Goal: Task Accomplishment & Management: Use online tool/utility

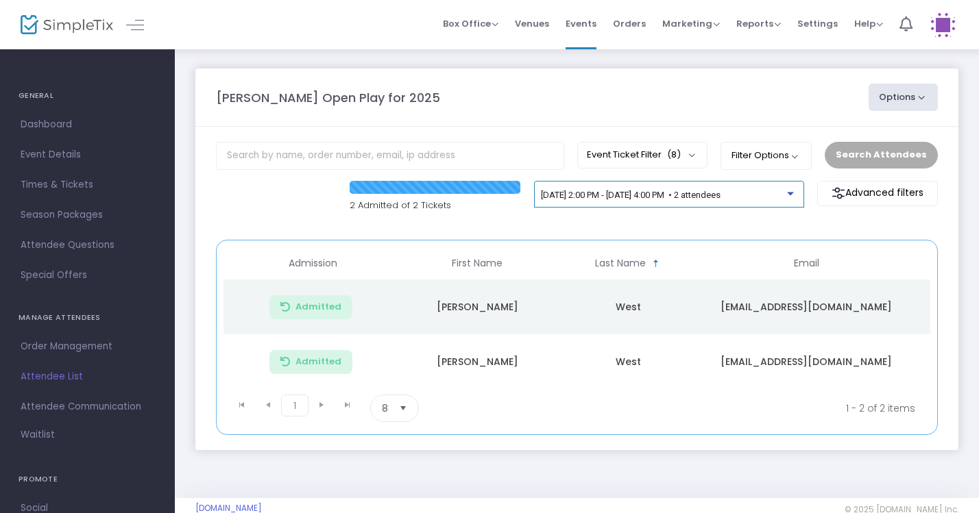
click at [694, 199] on span "[DATE] 2:00 PM - [DATE] 4:00 PM • 2 attendees" at bounding box center [631, 195] width 180 height 10
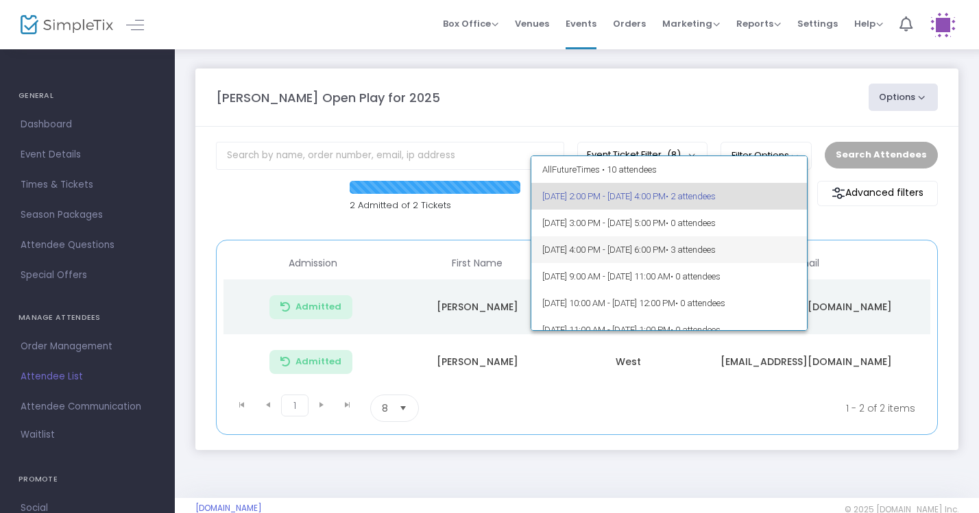
click at [677, 250] on span "[DATE] 4:00 PM - [DATE] 6:00 PM • 3 attendees" at bounding box center [669, 249] width 254 height 27
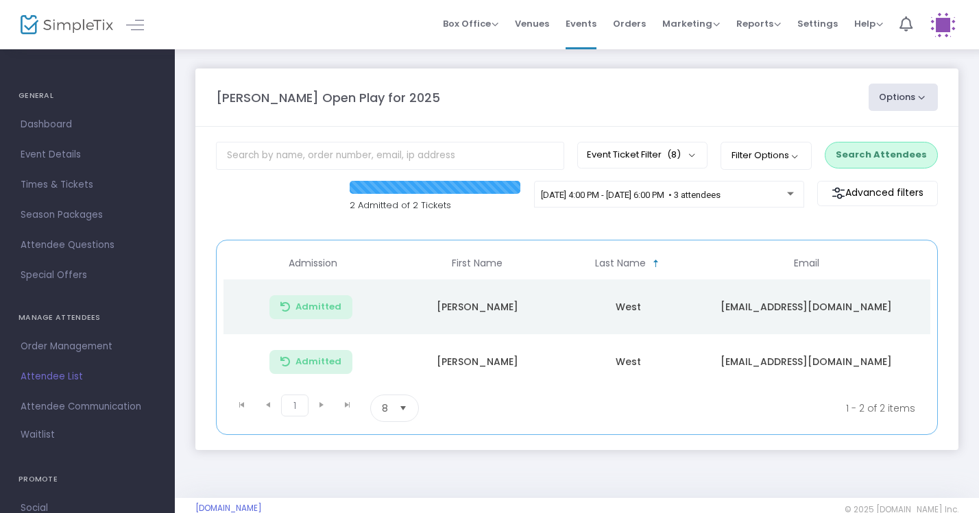
click at [900, 156] on button "Search Attendees" at bounding box center [880, 155] width 113 height 26
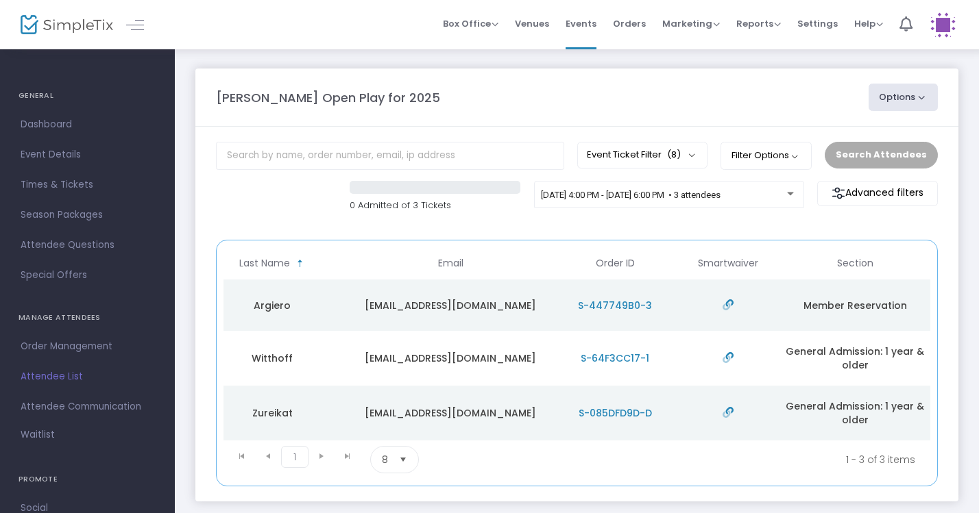
scroll to position [0, 356]
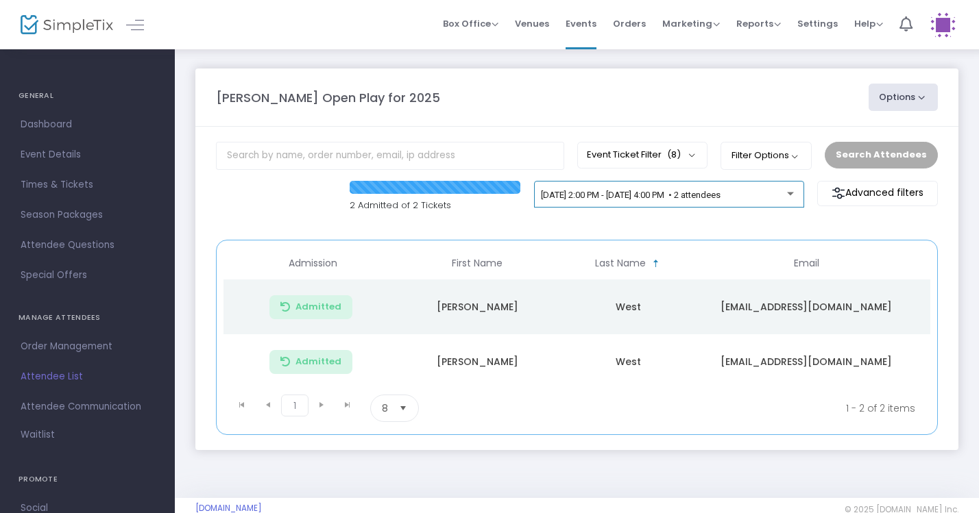
click at [735, 190] on div "[DATE] 2:00 PM - [DATE] 4:00 PM • 2 attendees" at bounding box center [669, 197] width 256 height 19
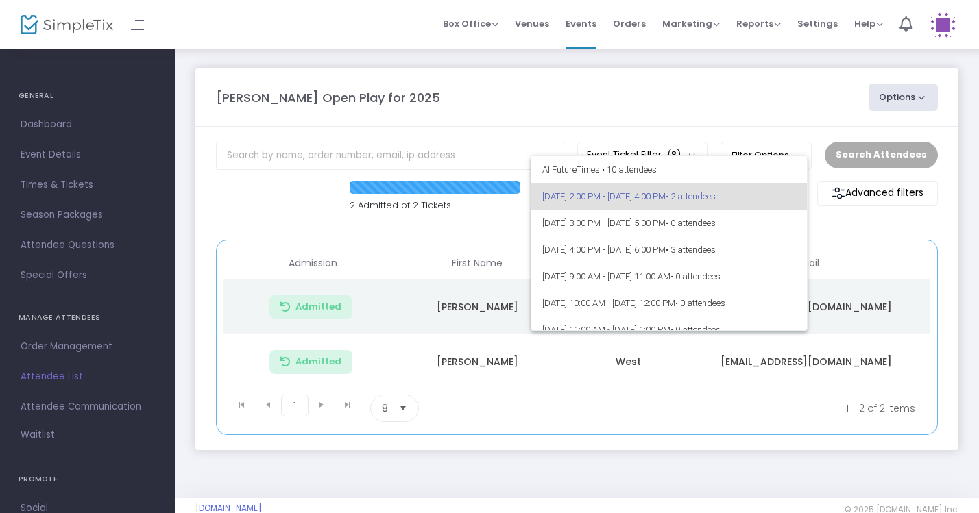
click at [850, 219] on div at bounding box center [489, 256] width 979 height 513
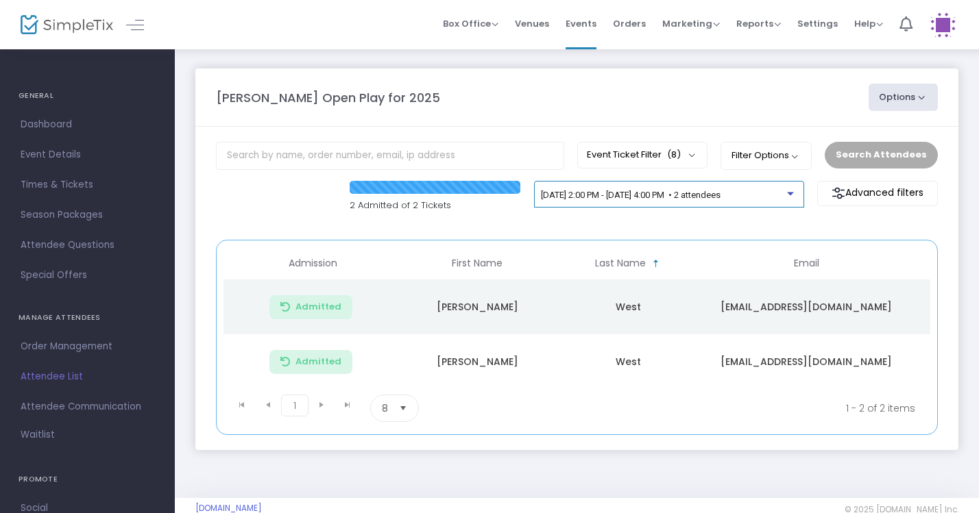
click at [720, 196] on span "[DATE] 2:00 PM - [DATE] 4:00 PM • 2 attendees" at bounding box center [631, 195] width 180 height 10
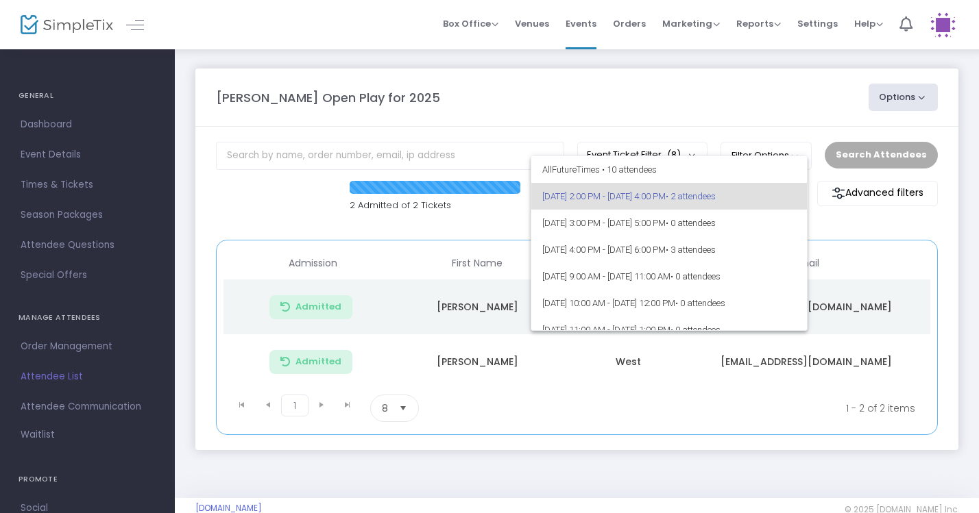
click at [841, 229] on div at bounding box center [489, 256] width 979 height 513
